Goal: Transaction & Acquisition: Book appointment/travel/reservation

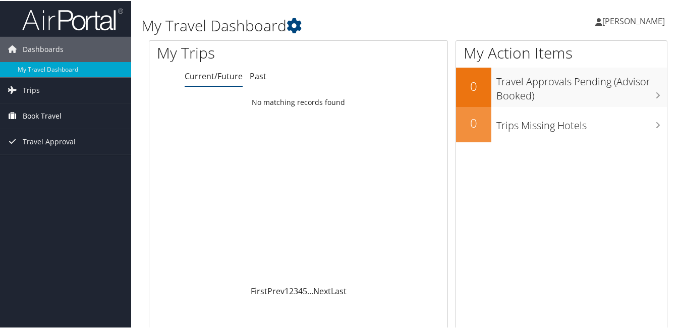
click at [47, 103] on span "Book Travel" at bounding box center [42, 114] width 39 height 25
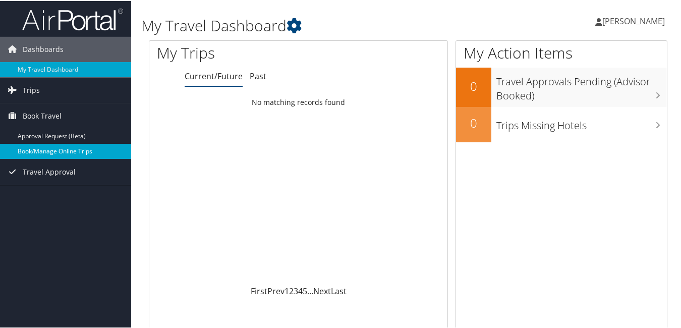
click at [54, 146] on link "Book/Manage Online Trips" at bounding box center [65, 150] width 131 height 15
